Goal: Task Accomplishment & Management: Manage account settings

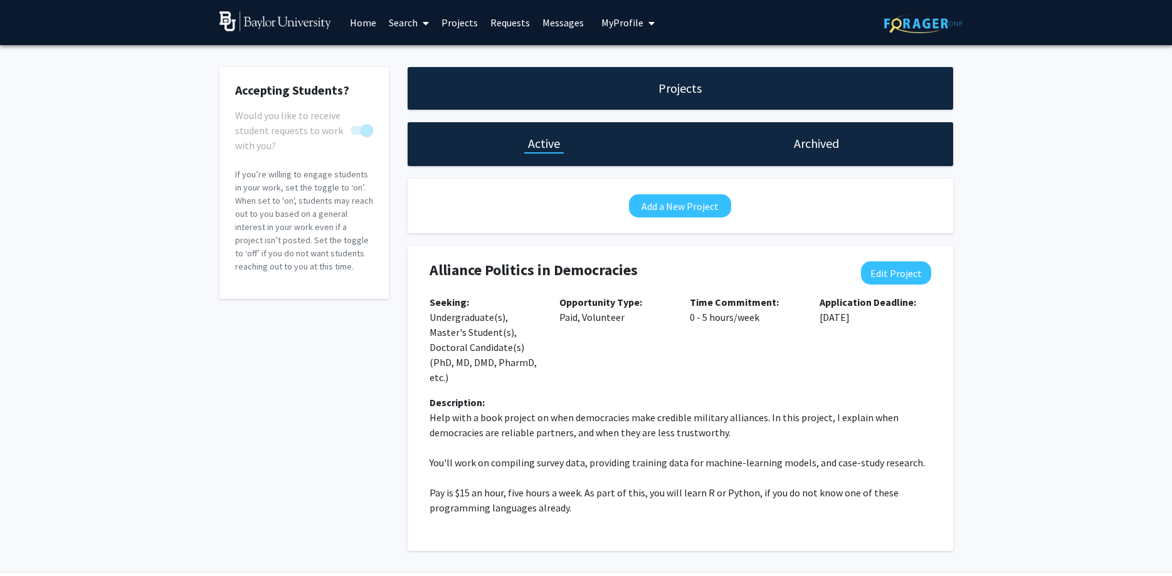
click at [396, 18] on link "Search" at bounding box center [409, 23] width 53 height 44
click at [885, 273] on button "Edit Project" at bounding box center [896, 272] width 70 height 23
select select "0 - 5"
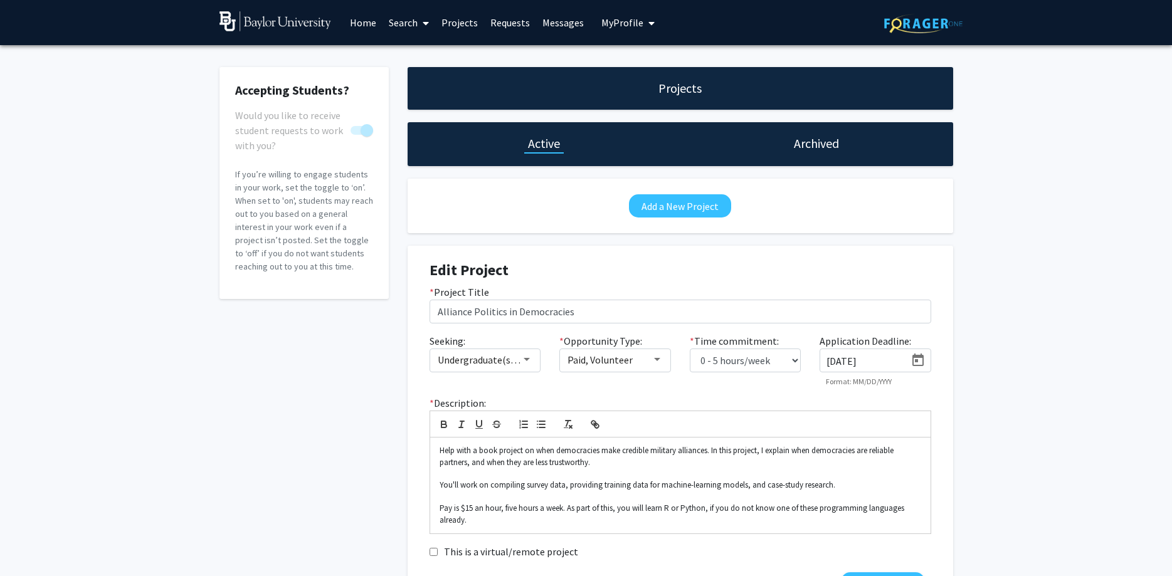
click at [880, 356] on input "12/1/2025" at bounding box center [865, 361] width 79 height 11
click at [914, 356] on icon "Open calendar" at bounding box center [917, 360] width 11 height 13
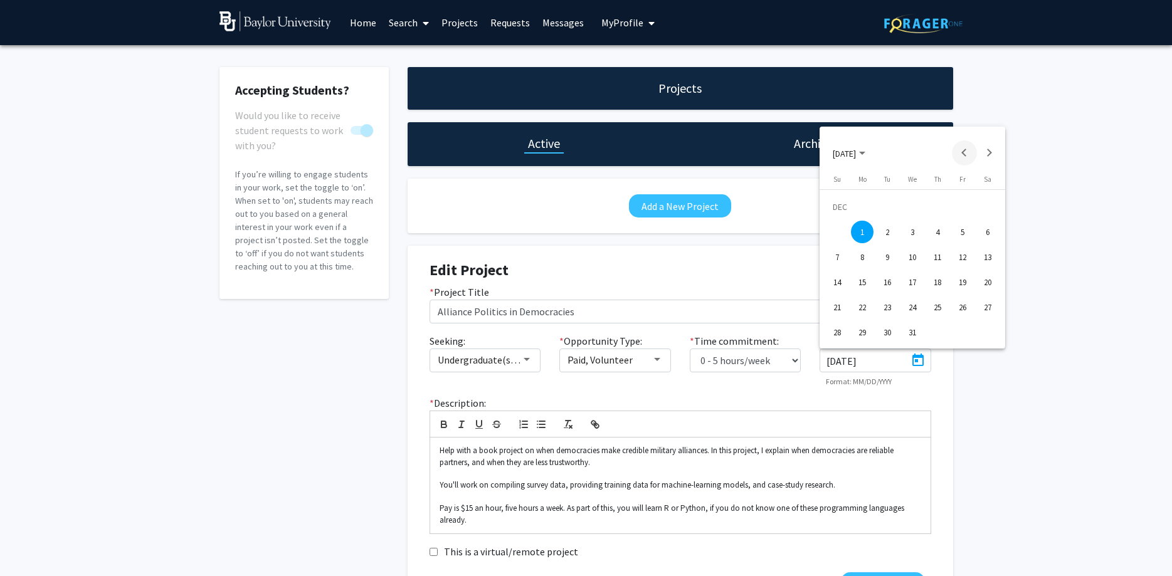
click at [964, 149] on button "Previous month" at bounding box center [964, 152] width 25 height 25
click at [966, 152] on button "Previous month" at bounding box center [964, 152] width 25 height 25
click at [964, 151] on button "Previous month" at bounding box center [964, 152] width 25 height 25
click at [993, 150] on button "Next month" at bounding box center [989, 152] width 25 height 25
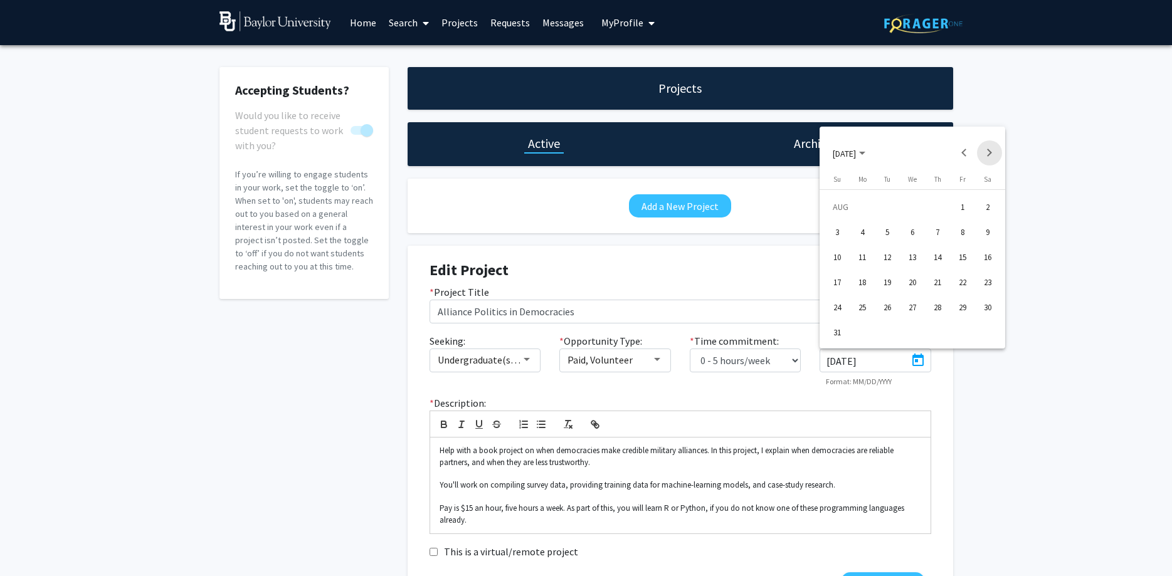
click at [993, 150] on button "Next month" at bounding box center [989, 152] width 25 height 25
click at [919, 208] on div "1" at bounding box center [912, 207] width 23 height 23
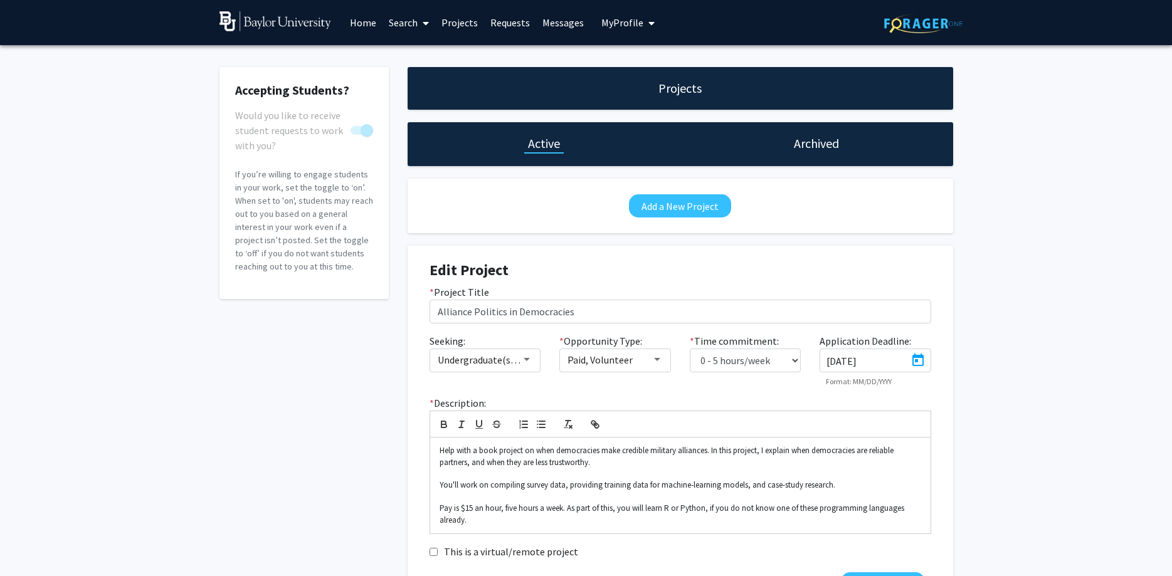
type input "10/1/2025"
click at [653, 325] on div "* Project Title Alliance Politics in Democracies" at bounding box center [680, 309] width 520 height 49
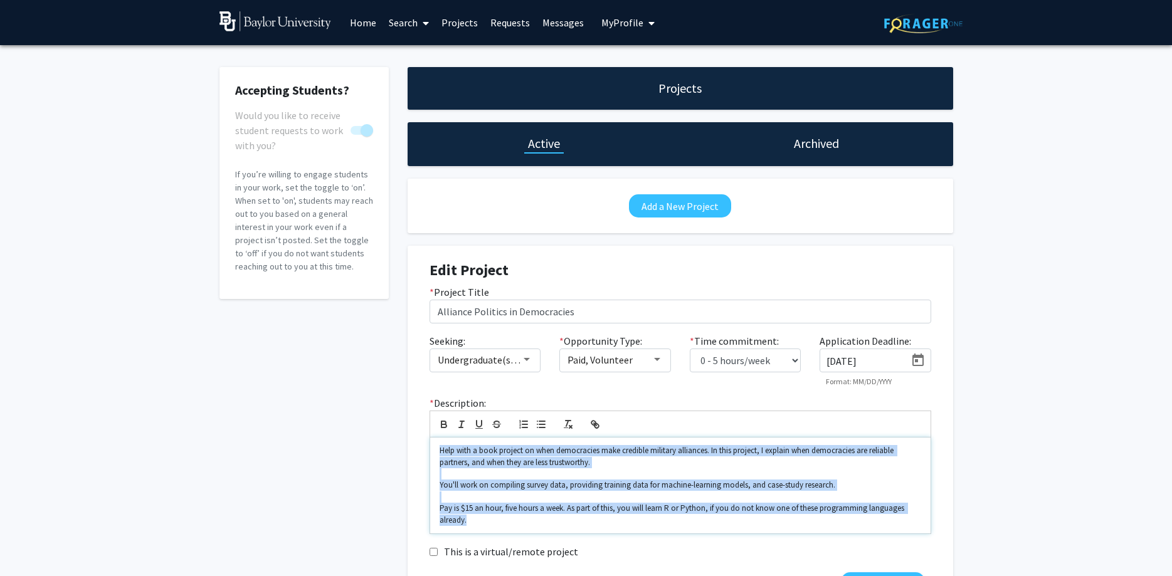
drag, startPoint x: 502, startPoint y: 519, endPoint x: 394, endPoint y: 442, distance: 132.6
click at [430, 442] on div "Help with a book project on when democracies make credible military alliances. …" at bounding box center [680, 486] width 500 height 96
copy div "Help with a book project on when democracies make credible military alliances. …"
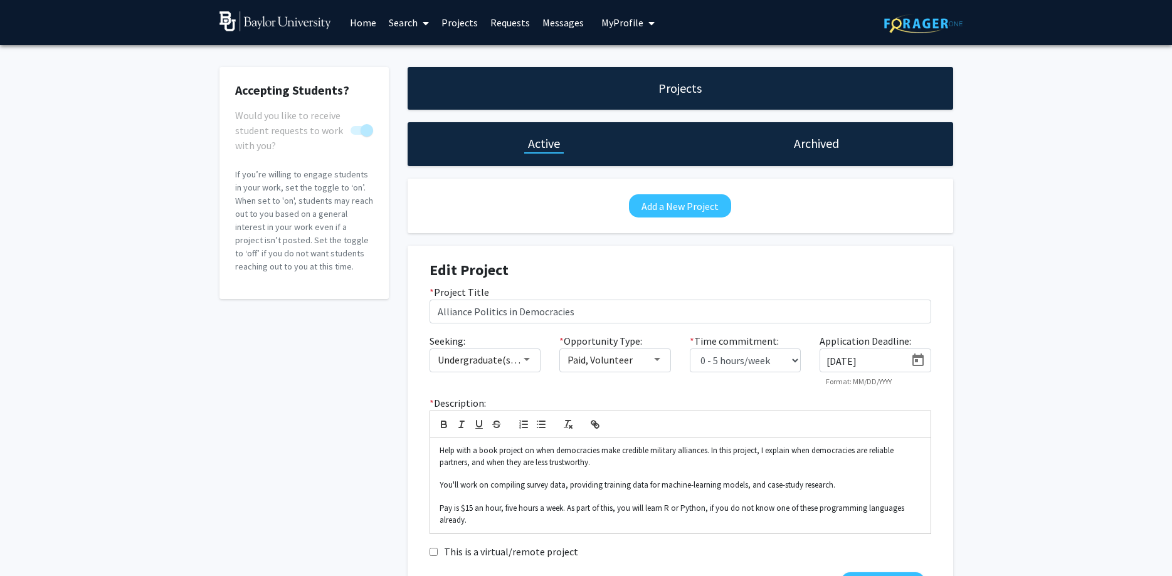
click at [394, 347] on div "Accepting Students? Would you like to receive student requests to work with you…" at bounding box center [304, 339] width 188 height 544
click at [523, 20] on link "Requests" at bounding box center [510, 23] width 52 height 44
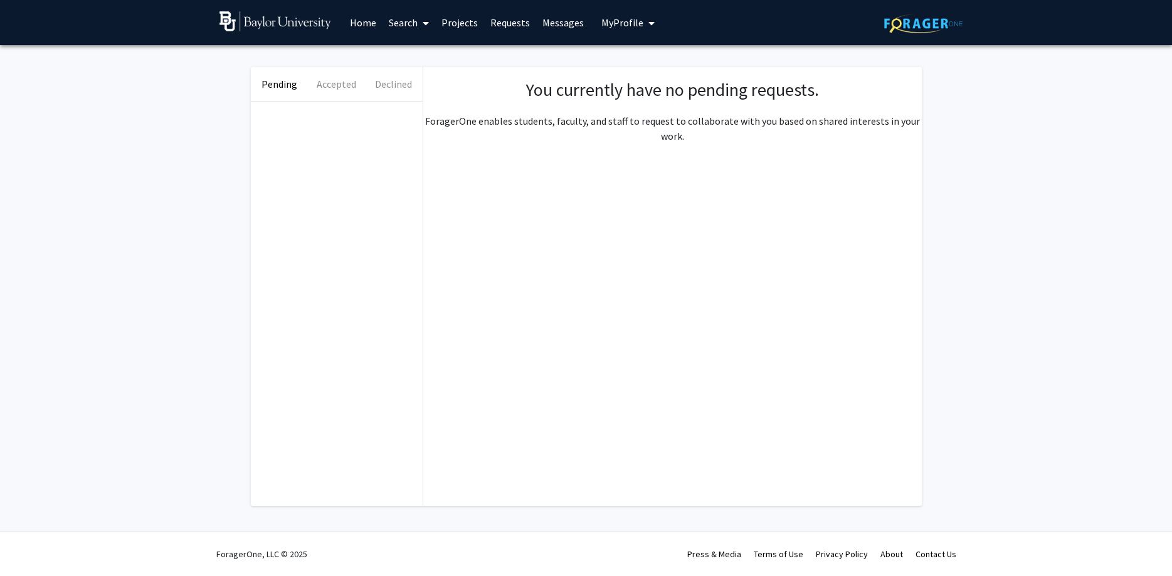
click at [561, 28] on link "Messages" at bounding box center [563, 23] width 54 height 44
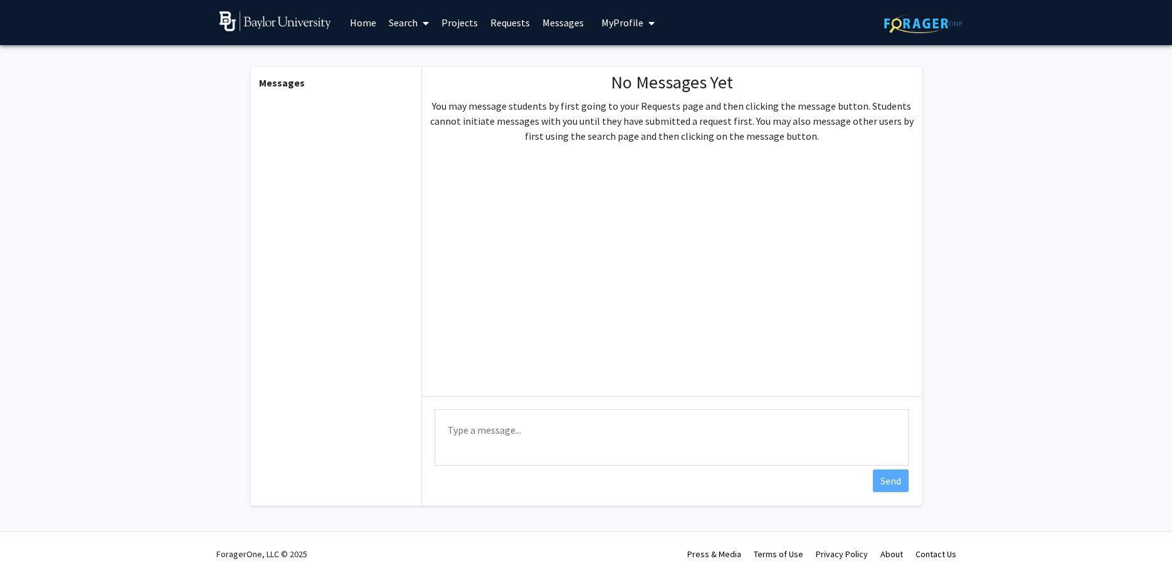
click at [497, 24] on link "Requests" at bounding box center [510, 23] width 52 height 44
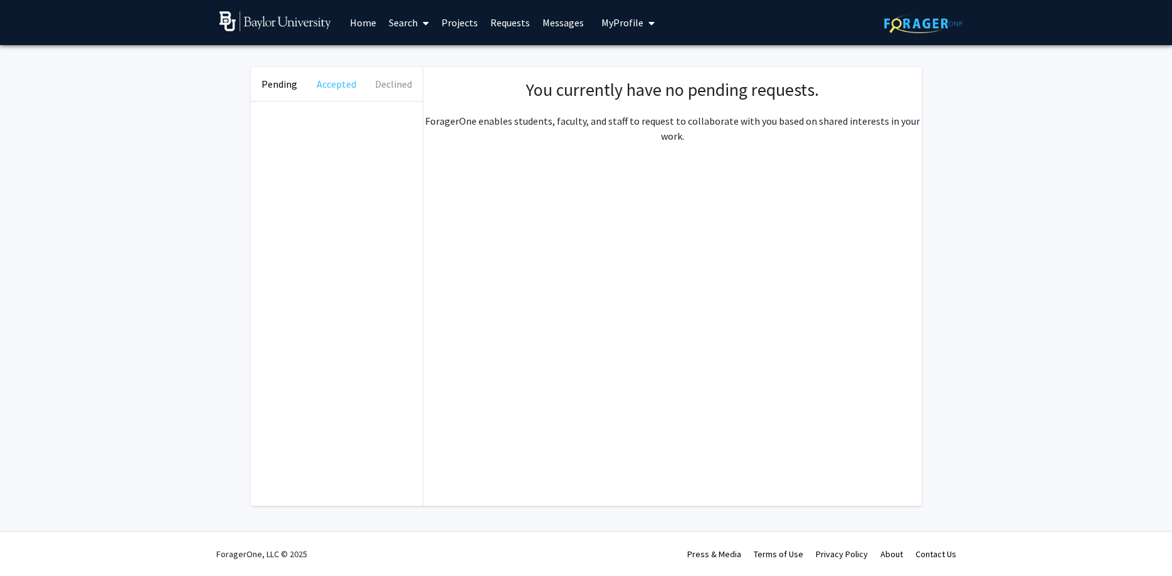
click at [333, 81] on button "Accepted" at bounding box center [336, 84] width 57 height 34
click at [406, 81] on button "Declined" at bounding box center [393, 84] width 57 height 34
click at [636, 23] on span "My Profile" at bounding box center [622, 22] width 42 height 13
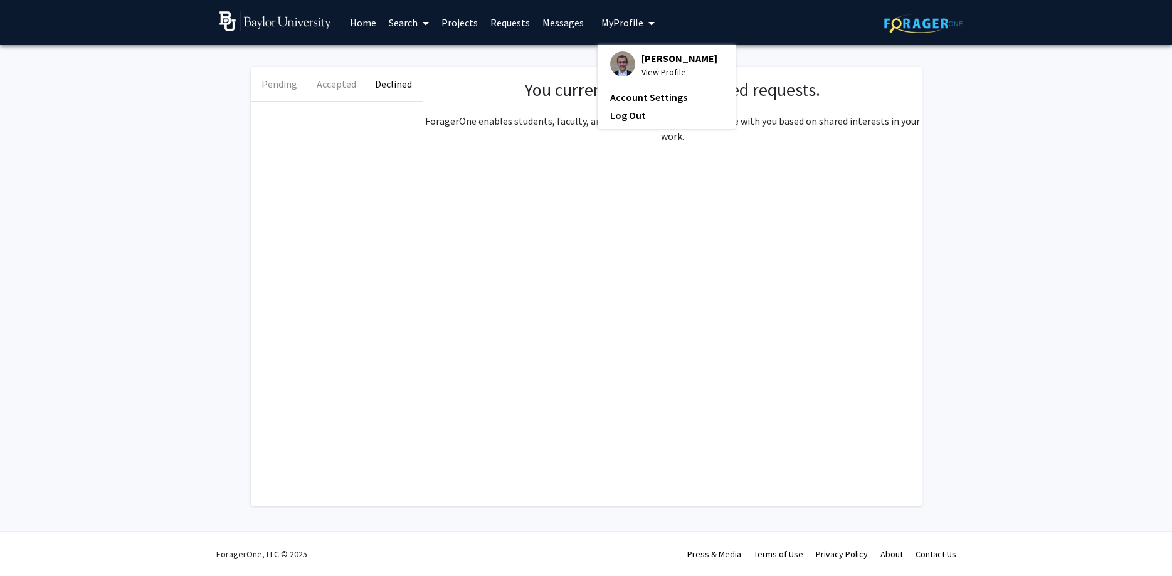
click at [667, 67] on span "View Profile" at bounding box center [679, 72] width 76 height 14
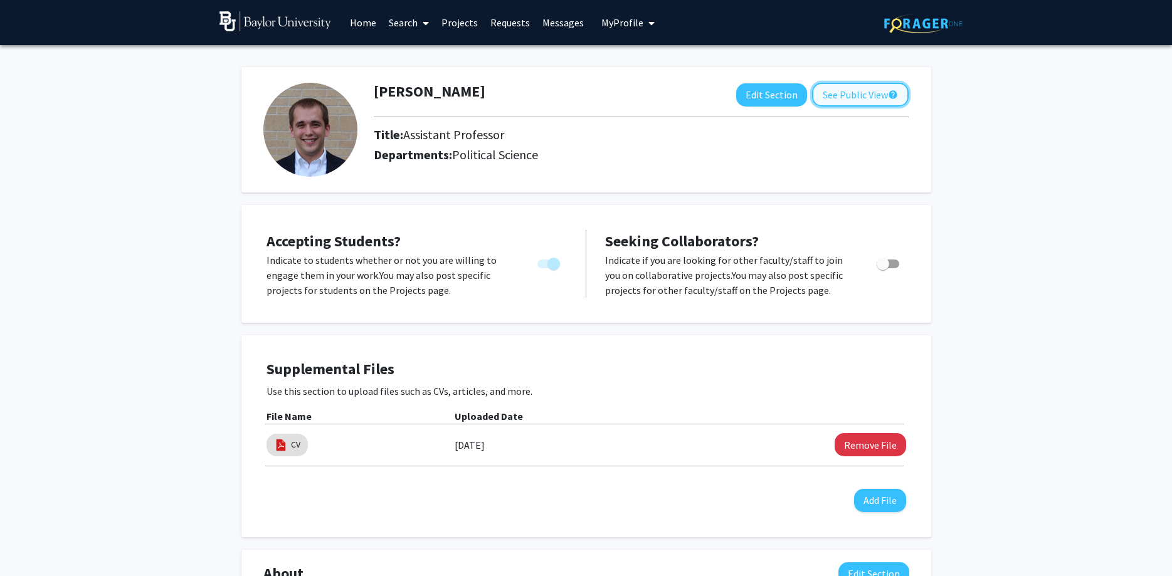
click at [842, 93] on button "See Public View help" at bounding box center [860, 95] width 97 height 24
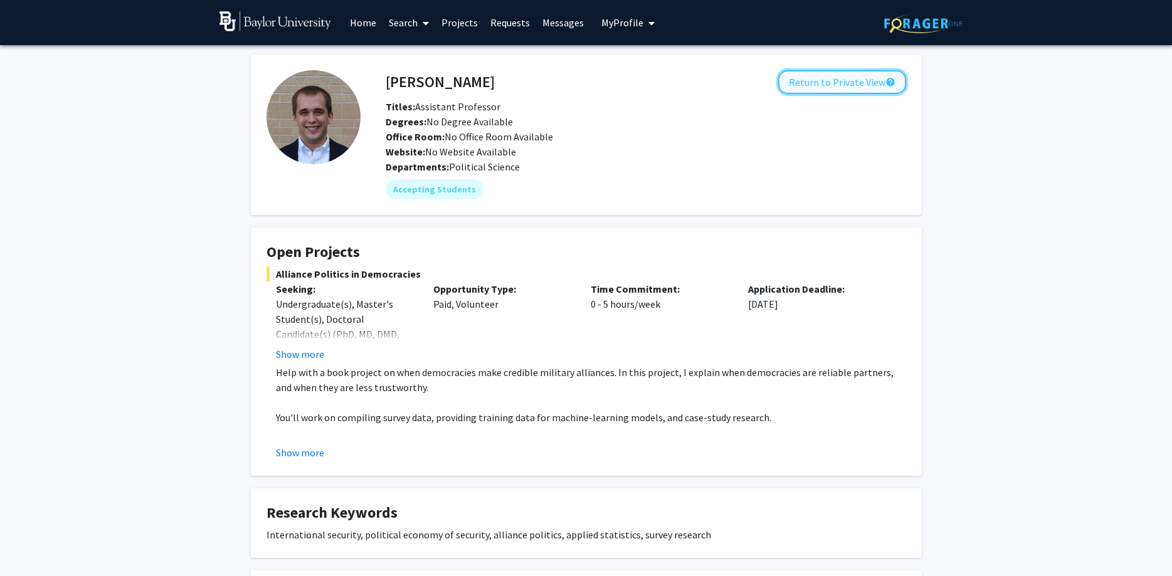
click at [823, 86] on button "Return to Private View help" at bounding box center [842, 82] width 128 height 24
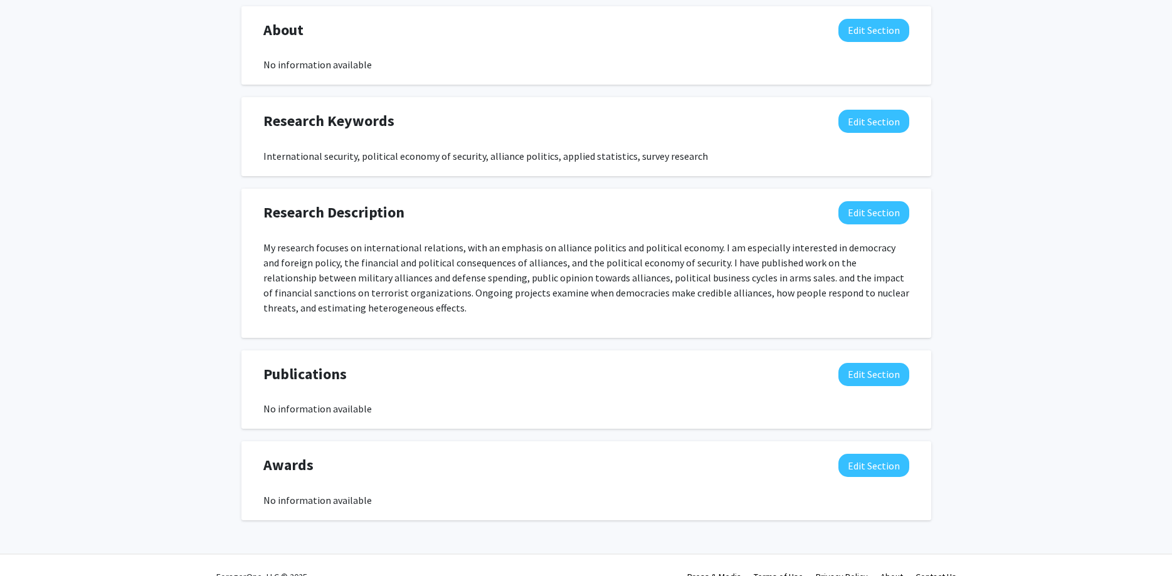
scroll to position [566, 0]
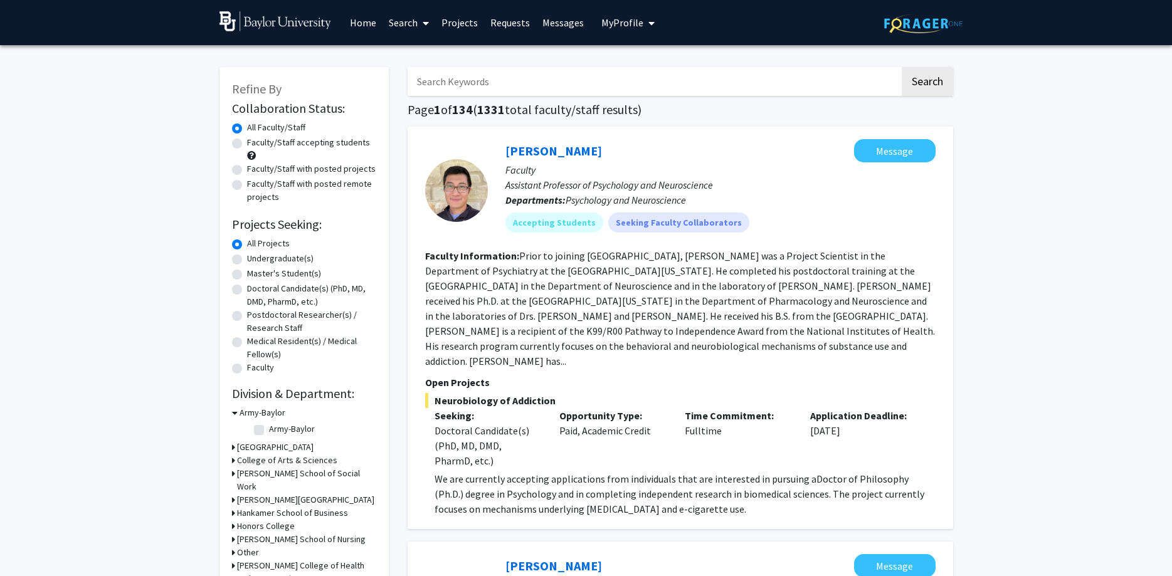
click at [269, 431] on label "Army-Baylor" at bounding box center [292, 429] width 46 height 13
click at [269, 431] on input "Army-Baylor" at bounding box center [273, 427] width 8 height 8
checkbox input "true"
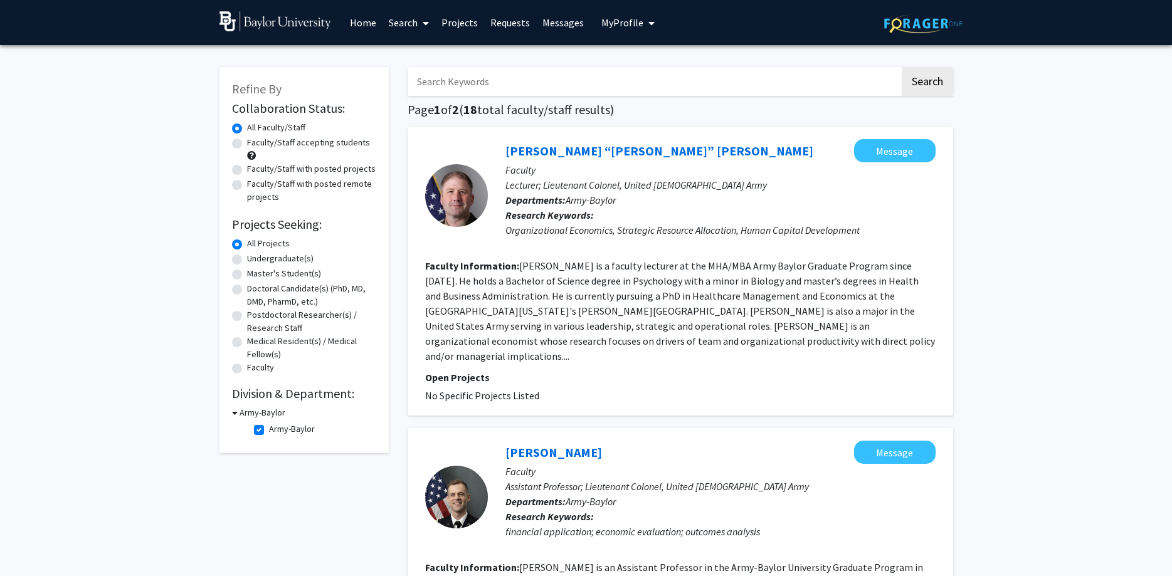
click at [269, 429] on label "Army-Baylor" at bounding box center [292, 429] width 46 height 13
click at [269, 429] on input "Army-Baylor" at bounding box center [273, 427] width 8 height 8
checkbox input "false"
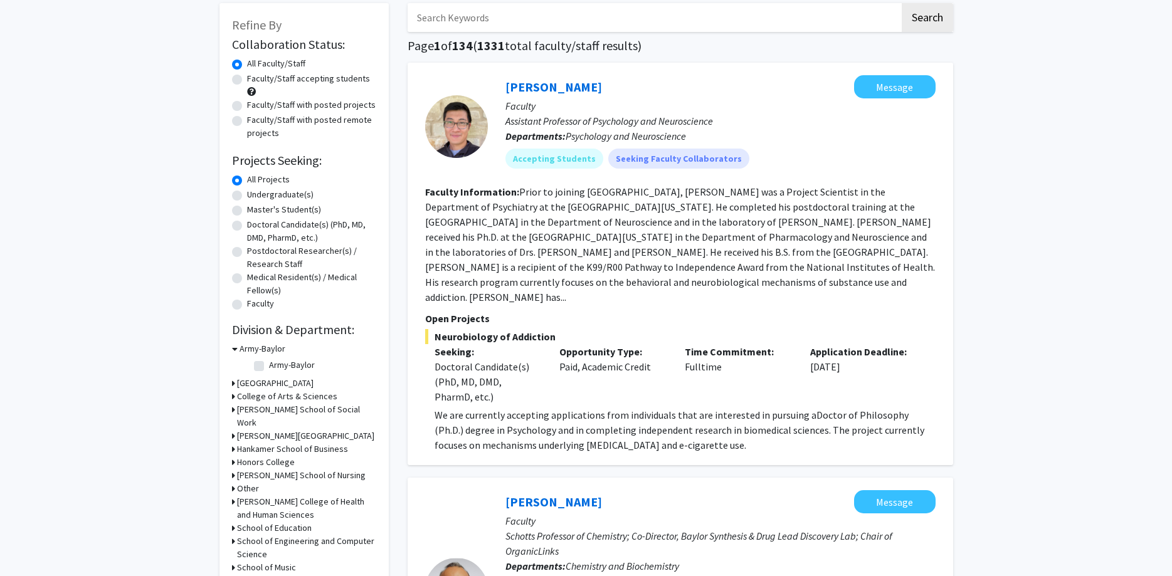
scroll to position [128, 0]
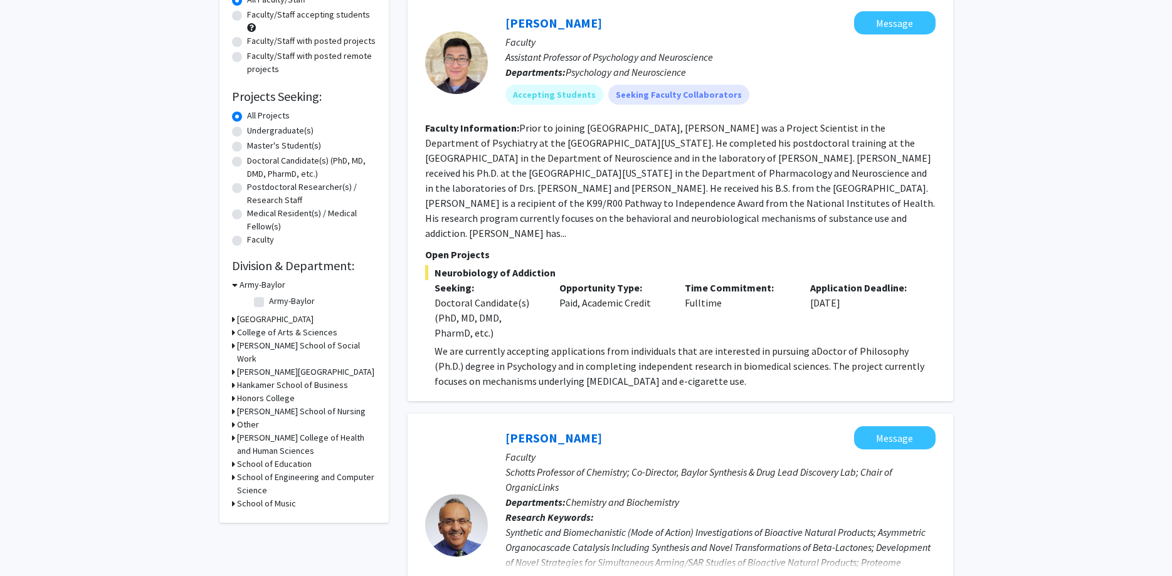
click at [250, 336] on h3 "College of Arts & Sciences" at bounding box center [287, 332] width 100 height 13
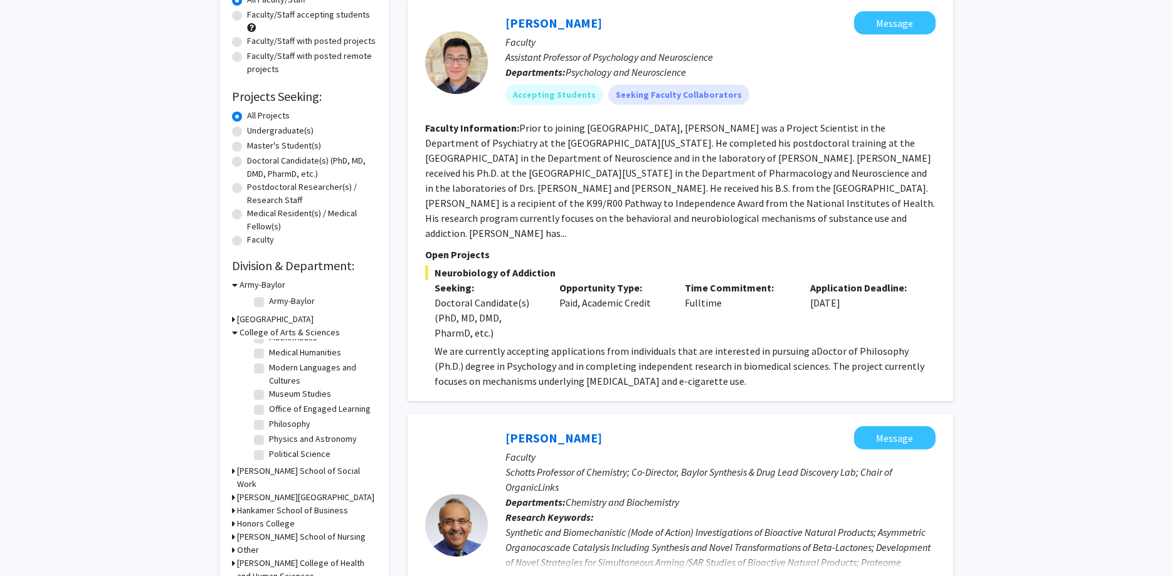
scroll to position [339, 0]
click at [269, 380] on label "Political Science" at bounding box center [299, 386] width 61 height 13
click at [269, 380] on input "Political Science" at bounding box center [273, 384] width 8 height 8
checkbox input "true"
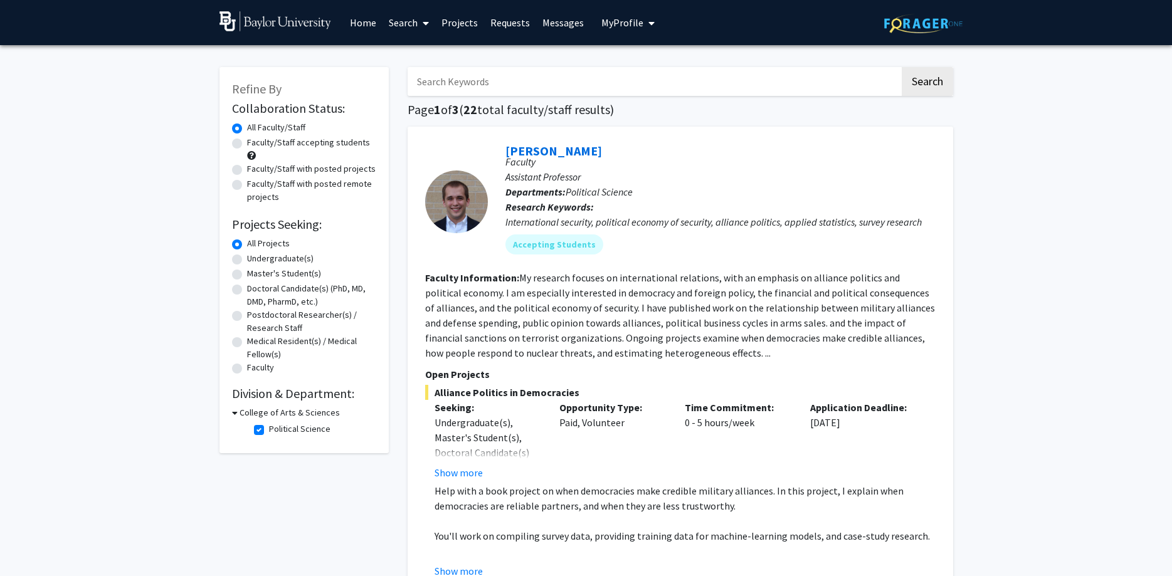
click at [269, 429] on label "Political Science" at bounding box center [299, 429] width 61 height 13
click at [269, 429] on input "Political Science" at bounding box center [273, 427] width 8 height 8
checkbox input "false"
